Goal: Task Accomplishment & Management: Use online tool/utility

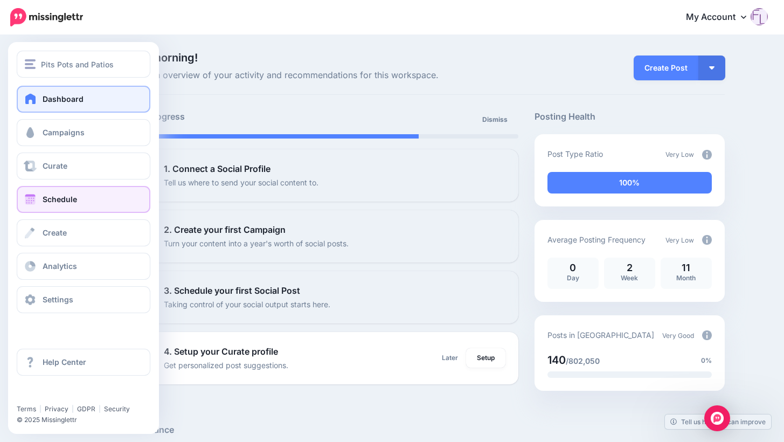
click at [64, 201] on span "Schedule" at bounding box center [60, 198] width 34 height 9
